Goal: Information Seeking & Learning: Learn about a topic

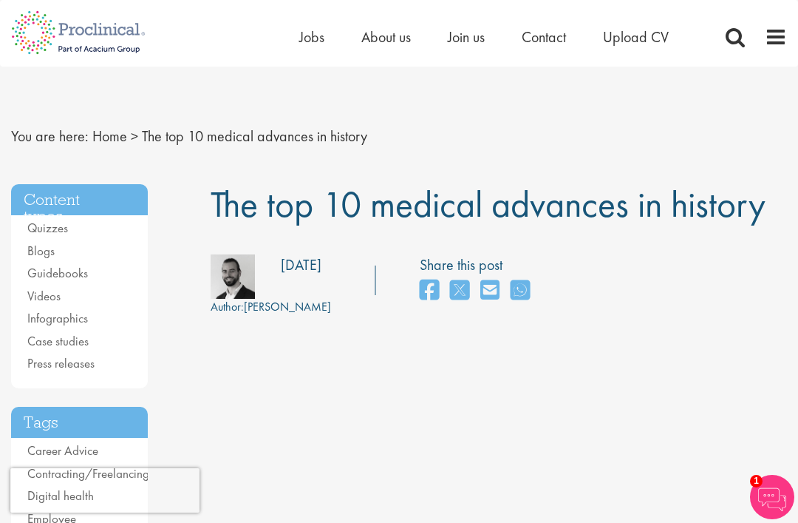
click at [739, 144] on nav "You are here: Home > The top 10 medical advances in history" at bounding box center [399, 136] width 776 height 36
click at [541, 119] on nav "You are here: Home > The top 10 medical advances in history" at bounding box center [399, 136] width 776 height 36
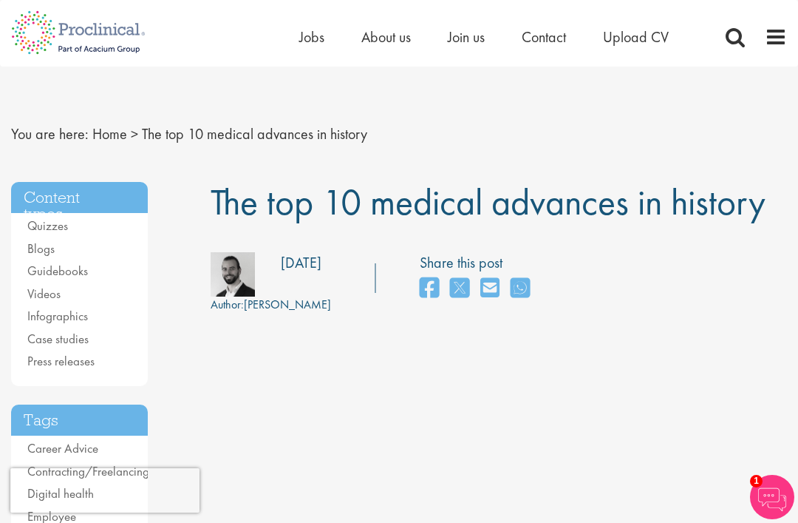
scroll to position [5, 0]
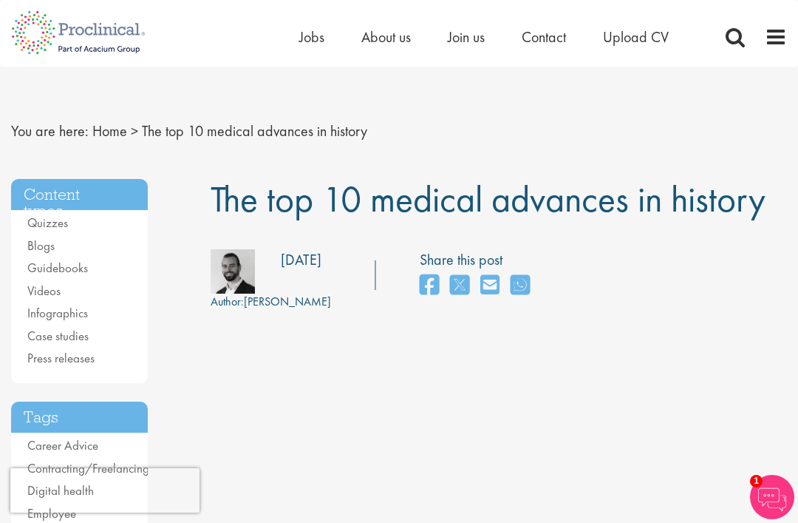
copy div "[DATE]"
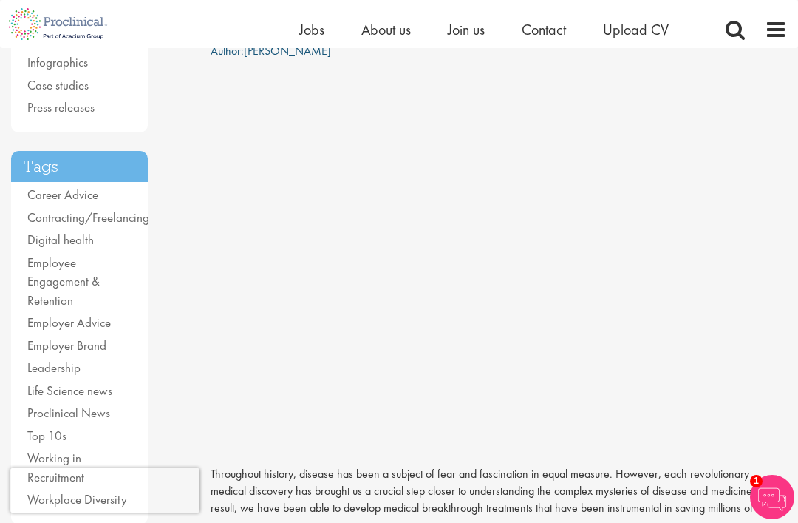
scroll to position [0, 0]
